Goal: Task Accomplishment & Management: Manage account settings

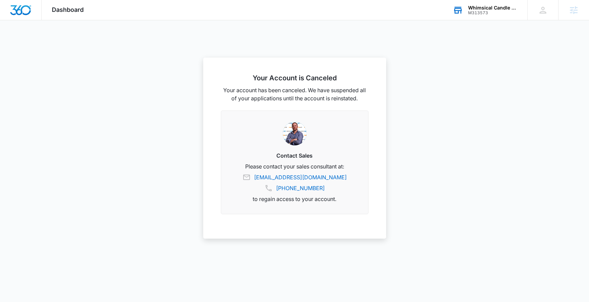
click at [495, 11] on div "M313573" at bounding box center [492, 12] width 49 height 5
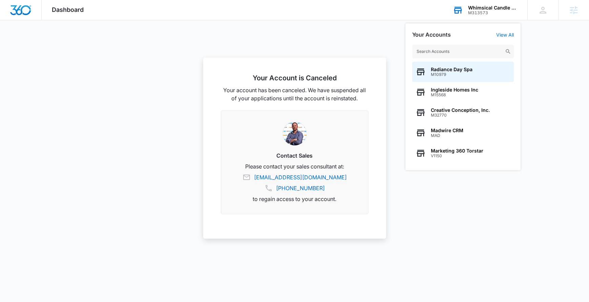
click at [457, 52] on input "text" at bounding box center [463, 52] width 102 height 14
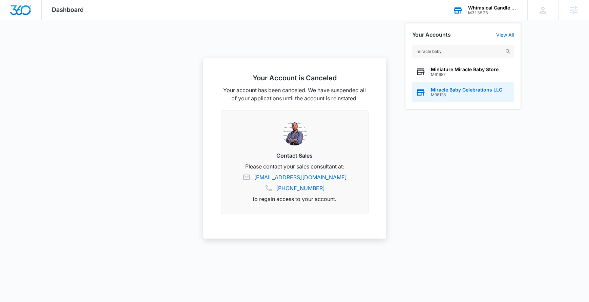
type input "miracle baby"
click at [481, 93] on span "M38128" at bounding box center [466, 94] width 71 height 5
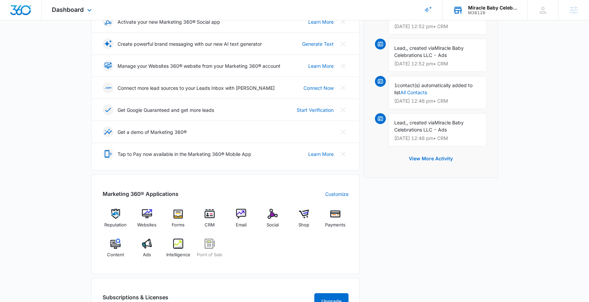
scroll to position [131, 0]
click at [146, 246] on img at bounding box center [147, 243] width 10 height 10
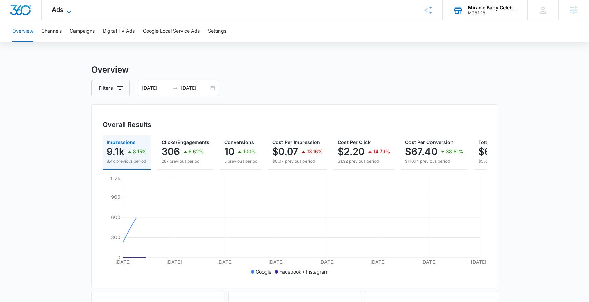
click at [59, 8] on span "Ads" at bounding box center [58, 9] width 12 height 7
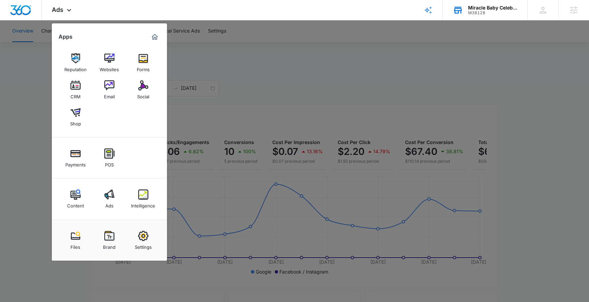
click at [366, 91] on div at bounding box center [294, 151] width 589 height 302
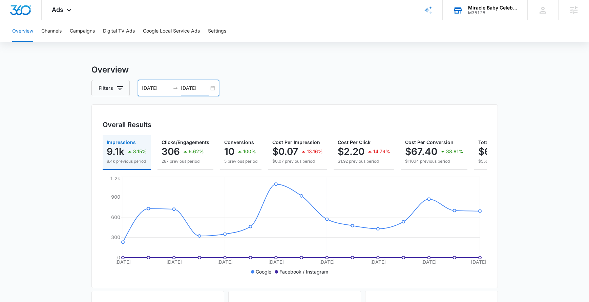
drag, startPoint x: 196, startPoint y: 91, endPoint x: 201, endPoint y: 89, distance: 5.2
click at [196, 91] on input "[DATE]" at bounding box center [195, 87] width 28 height 7
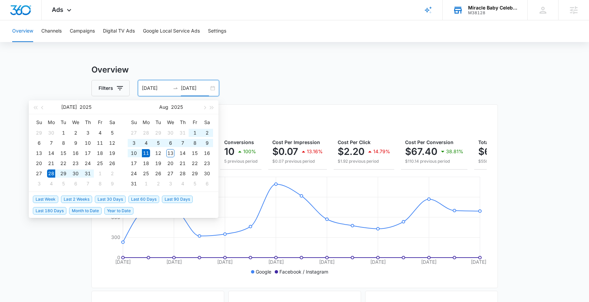
type input "[DATE]"
click at [87, 201] on span "Last 2 Weeks" at bounding box center [76, 198] width 31 height 7
type input "[DATE]"
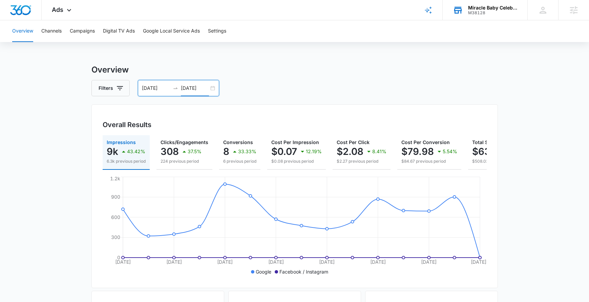
click at [205, 84] on div "[DATE] [DATE]" at bounding box center [178, 88] width 81 height 16
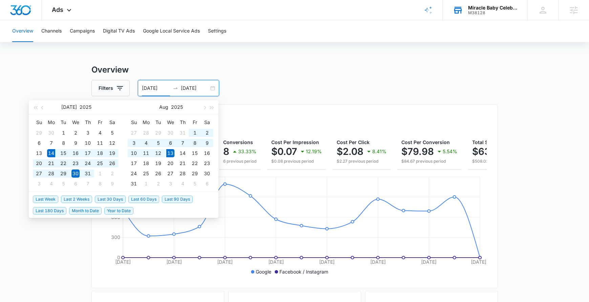
click at [118, 199] on span "Last 30 Days" at bounding box center [110, 198] width 31 height 7
type input "[DATE]"
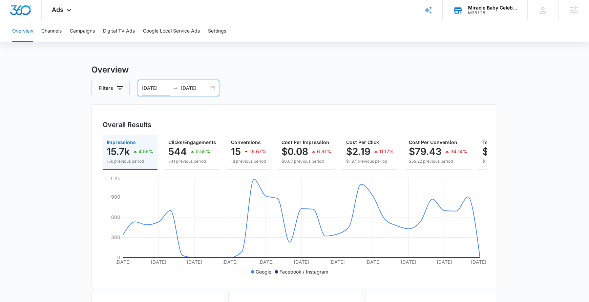
click at [192, 90] on input "[DATE]" at bounding box center [195, 87] width 28 height 7
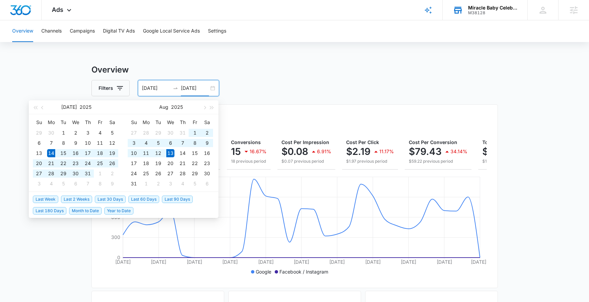
type input "[DATE]"
click at [85, 198] on span "Last 2 Weeks" at bounding box center [76, 198] width 31 height 7
type input "[DATE]"
